Goal: Task Accomplishment & Management: Use online tool/utility

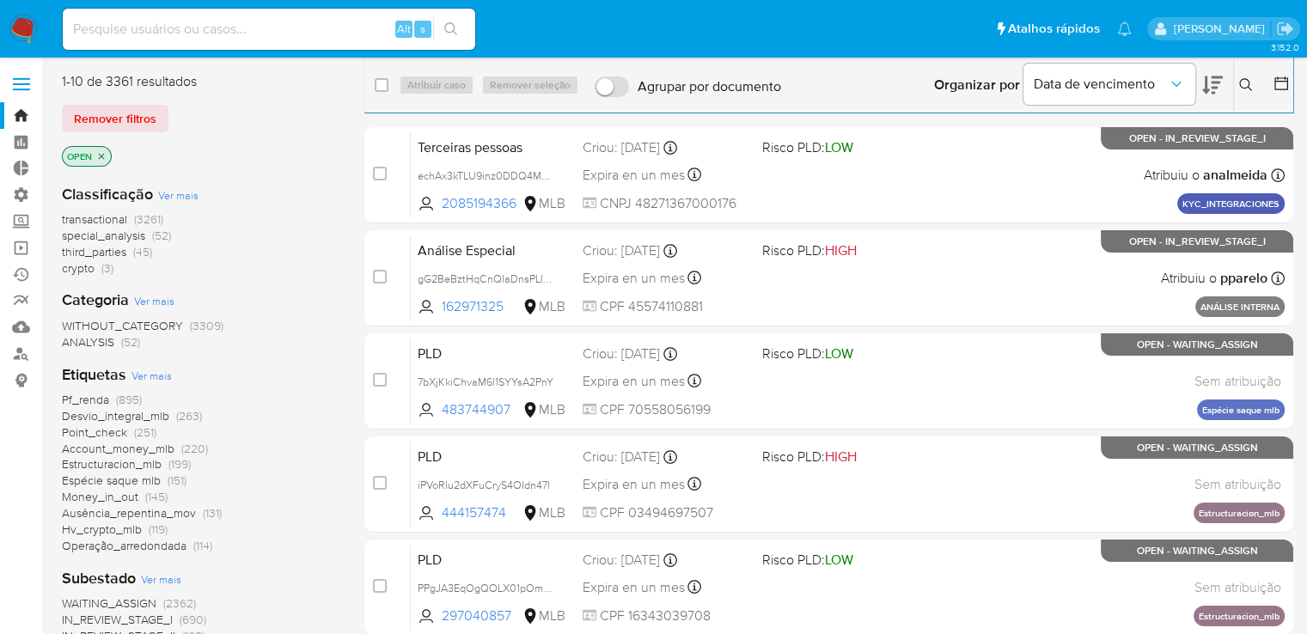
click at [151, 372] on span "Ver mais" at bounding box center [151, 375] width 40 height 15
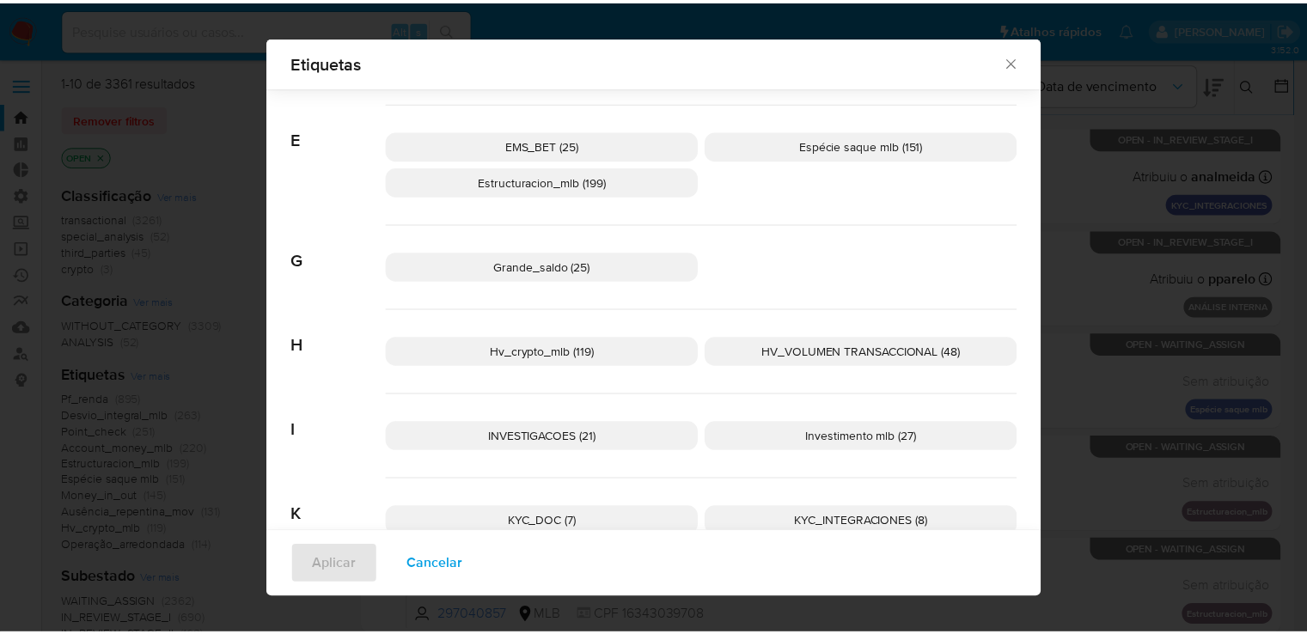
scroll to position [808, 0]
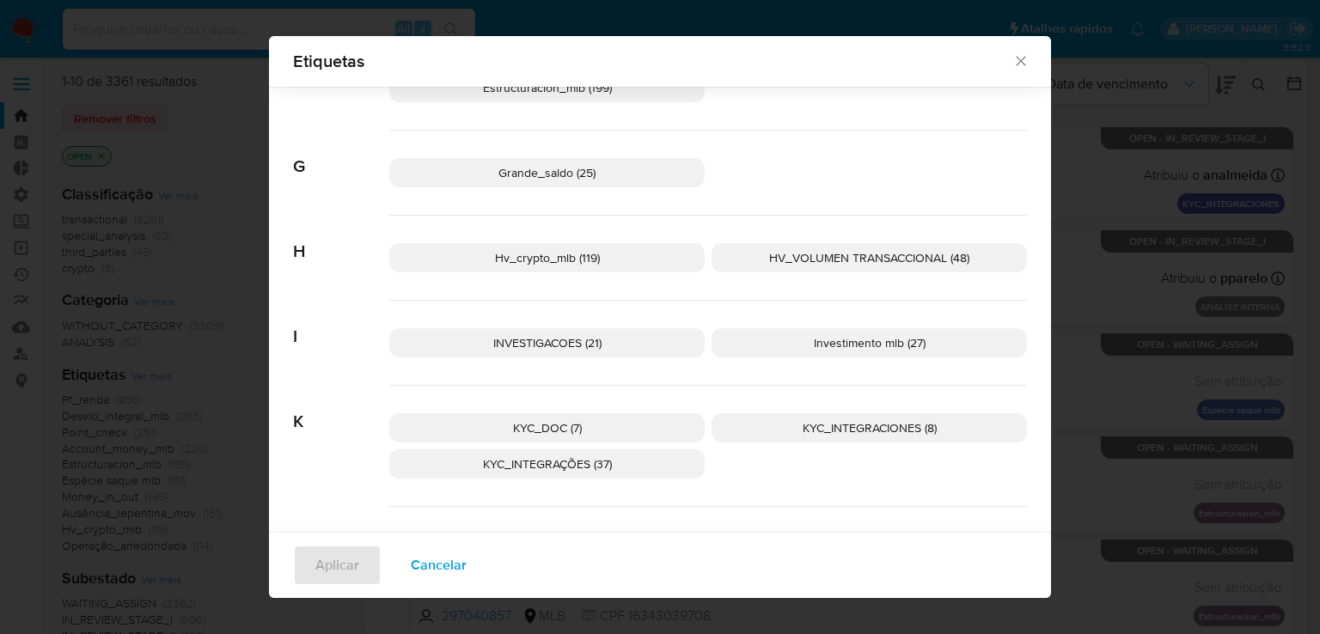
click at [932, 344] on p "Investimento mlb (27)" at bounding box center [868, 342] width 315 height 29
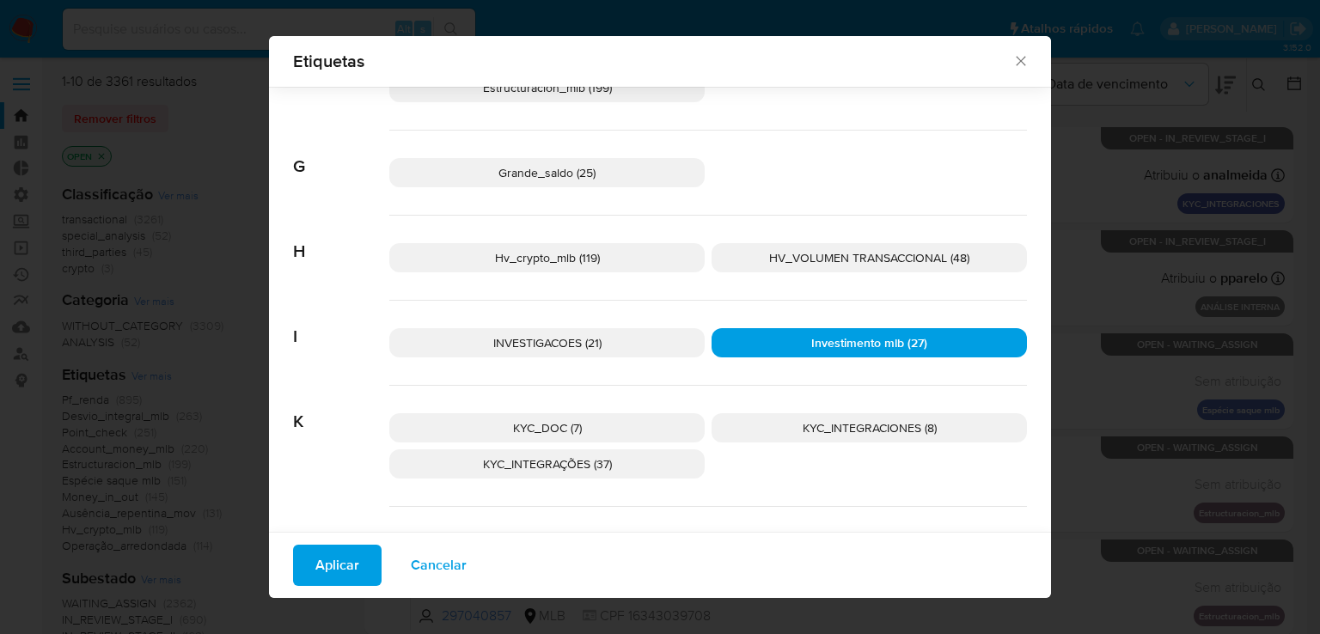
click at [344, 559] on span "Aplicar" at bounding box center [337, 565] width 44 height 38
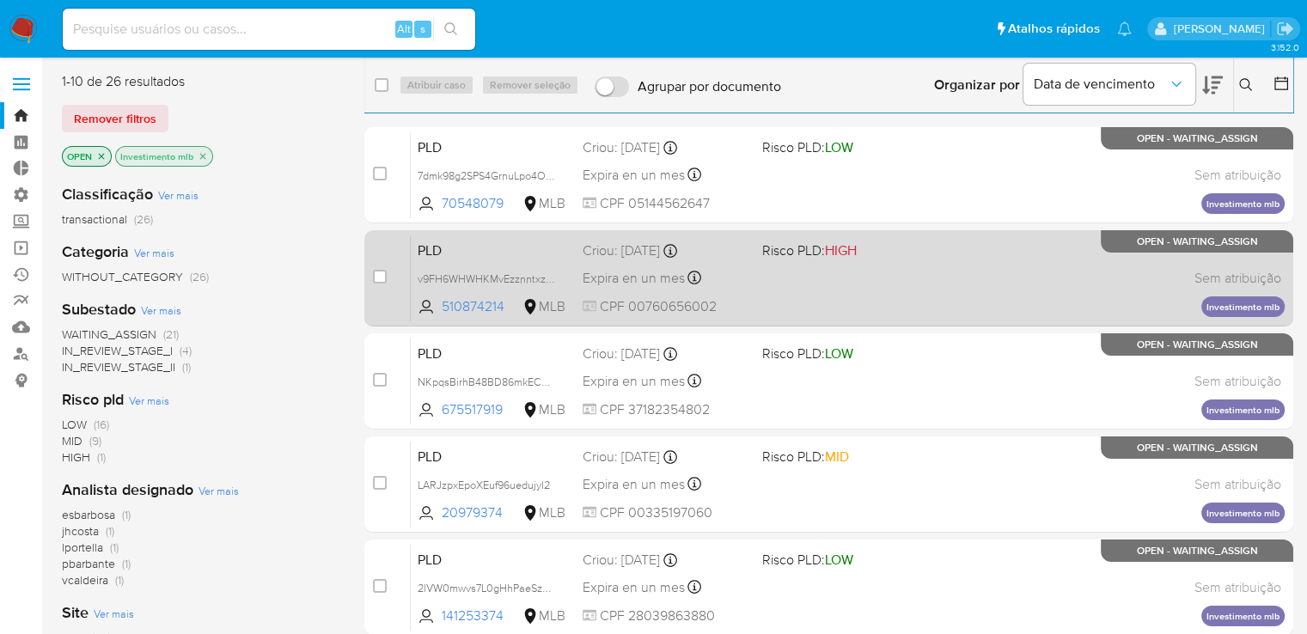
click at [1025, 268] on div "PLD v9FH6WHWHKMvEzznntxzN1oz 510874214 MLB Risco PLD: HIGH Criou: [DATE] Criou:…" at bounding box center [848, 278] width 874 height 87
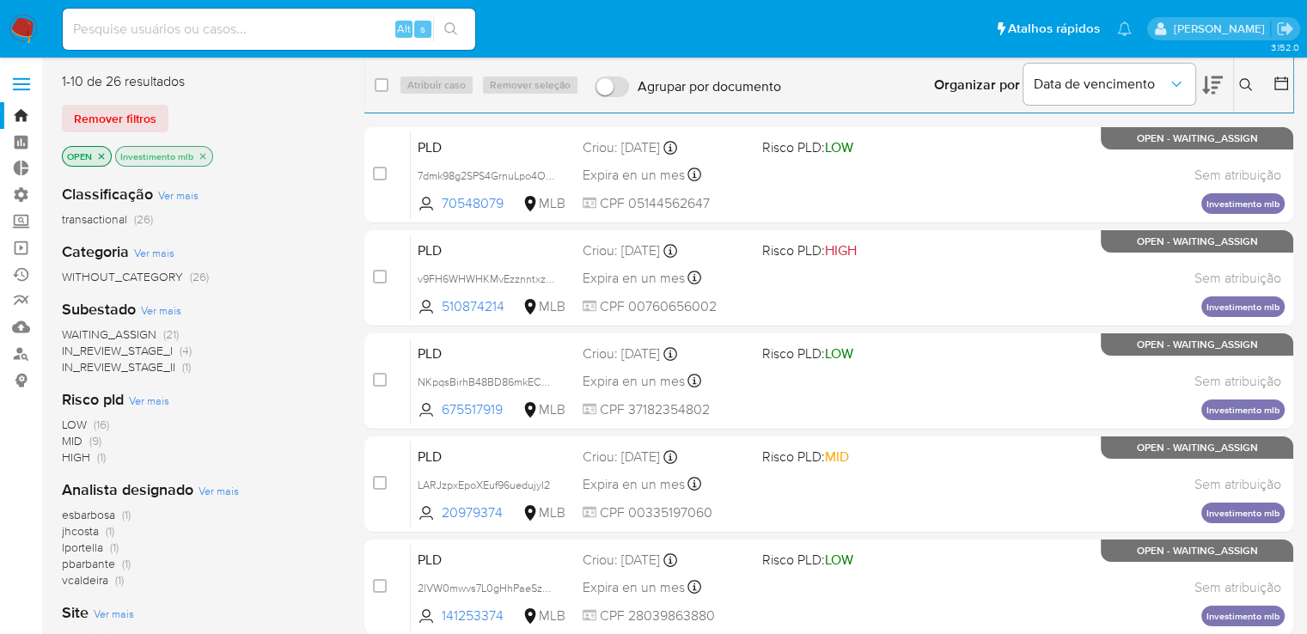
click at [203, 149] on p "Investimento mlb" at bounding box center [164, 156] width 96 height 19
click at [203, 152] on icon "close-filter" at bounding box center [203, 156] width 10 height 10
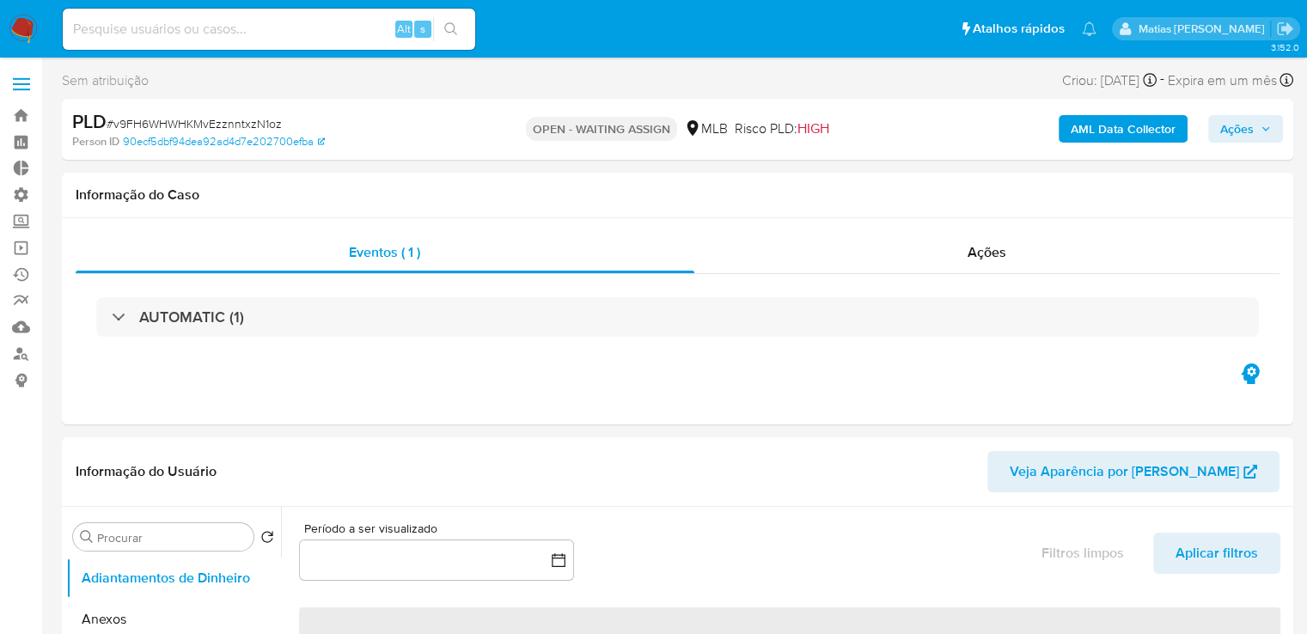
select select "10"
